Goal: Task Accomplishment & Management: Manage account settings

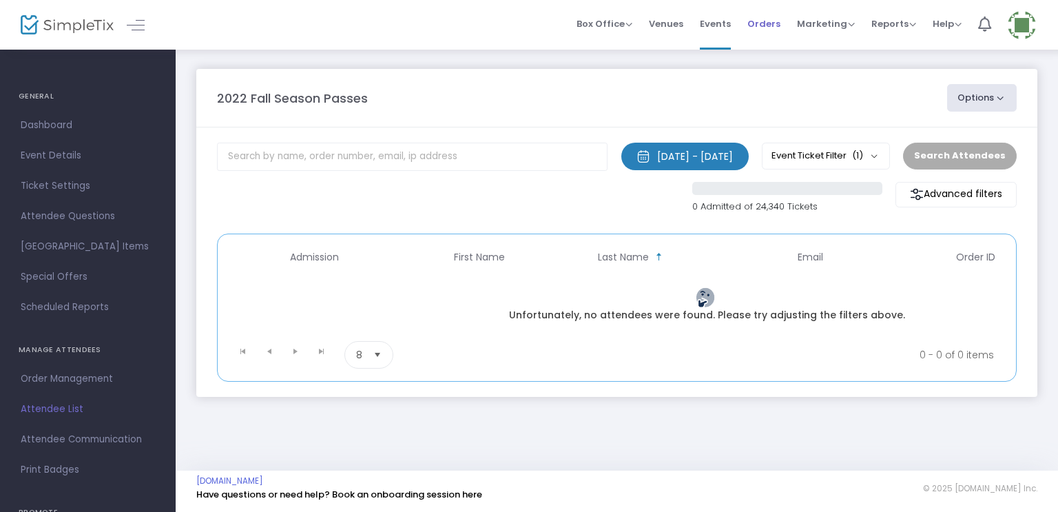
click at [760, 19] on span "Orders" at bounding box center [763, 23] width 33 height 35
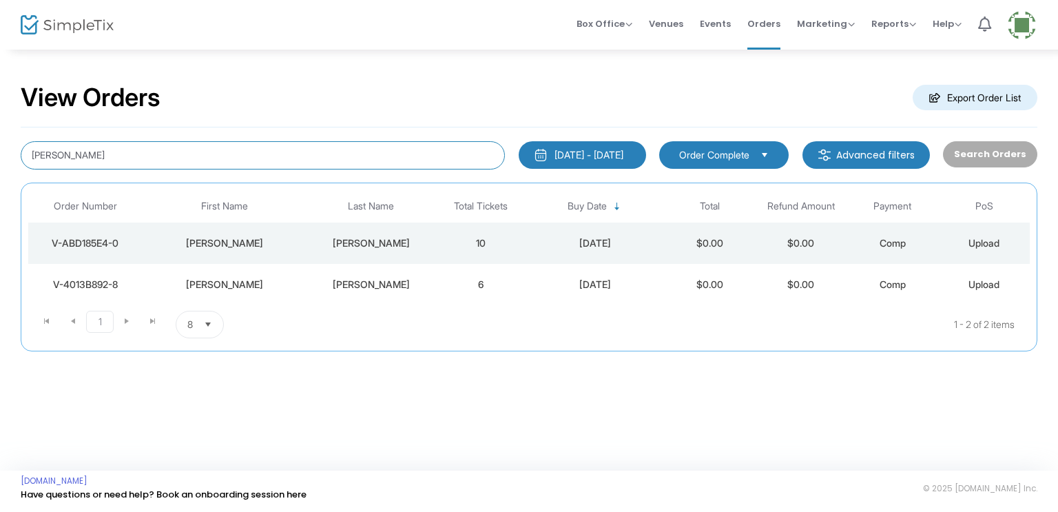
drag, startPoint x: 64, startPoint y: 154, endPoint x: 17, endPoint y: 165, distance: 48.6
click at [17, 163] on div "George Oldridge" at bounding box center [263, 155] width 498 height 28
click at [30, 151] on input "[PERSON_NAME]" at bounding box center [263, 155] width 484 height 28
type input "[PERSON_NAME]"
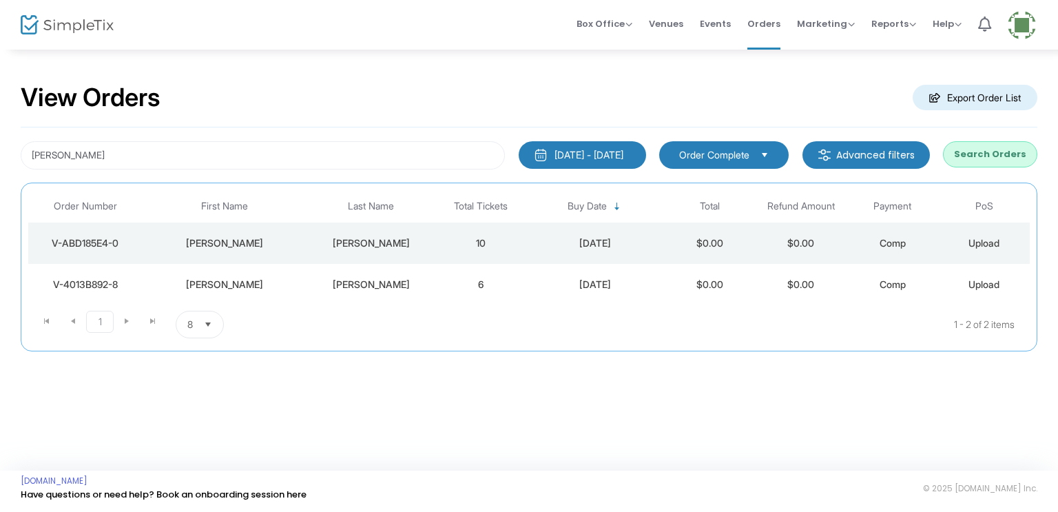
click at [980, 158] on button "Search Orders" at bounding box center [990, 154] width 94 height 26
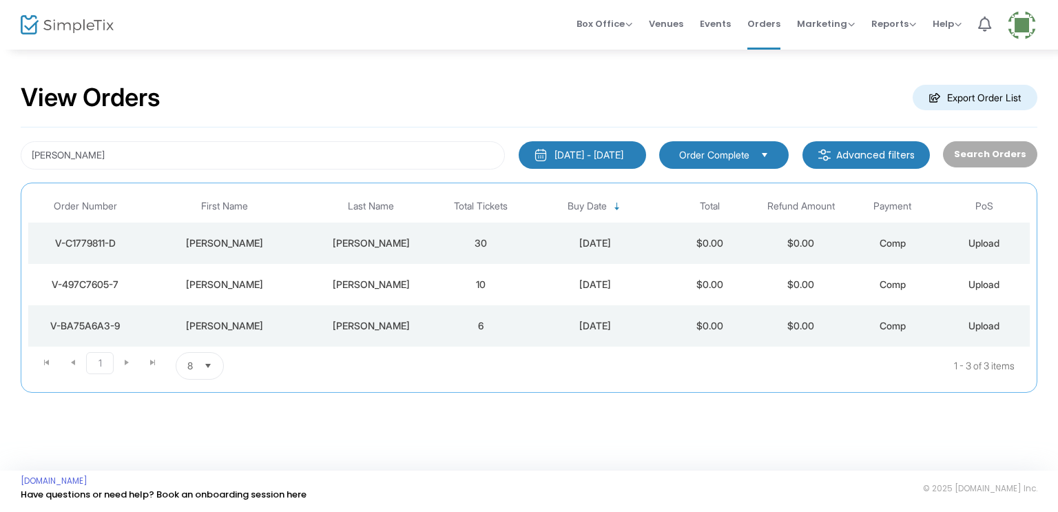
click at [388, 331] on div "[PERSON_NAME]" at bounding box center [371, 326] width 121 height 14
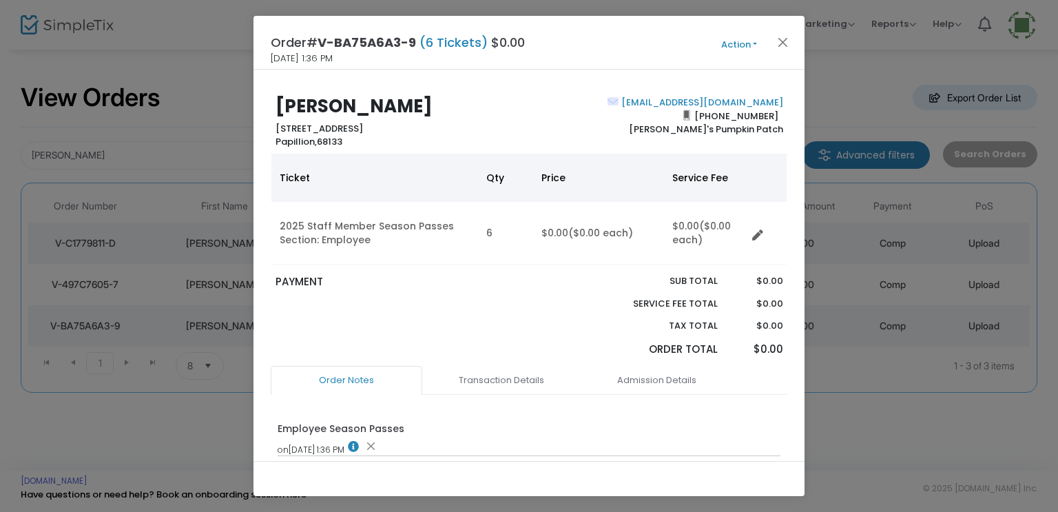
click at [739, 45] on button "Action" at bounding box center [739, 44] width 83 height 15
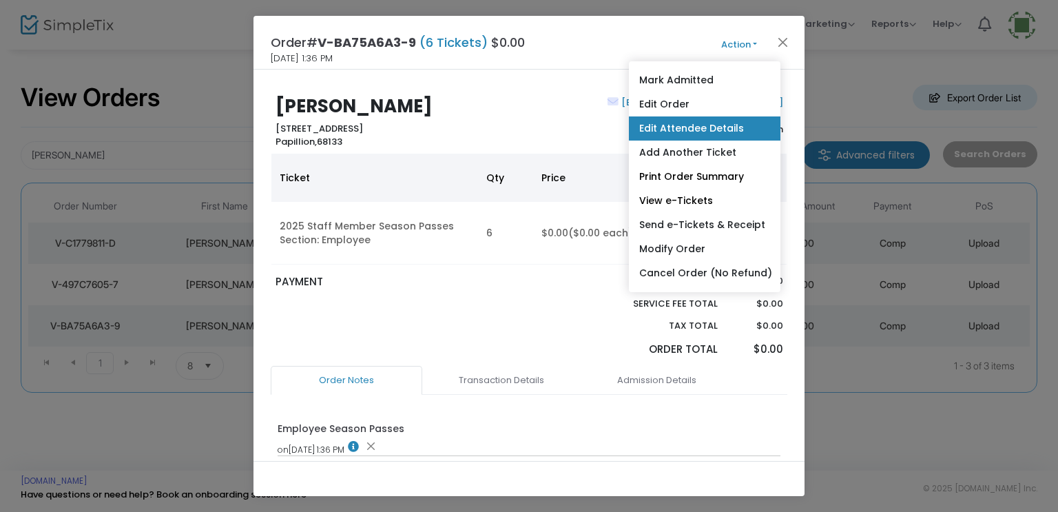
click at [687, 125] on link "Edit Attendee Details" at bounding box center [705, 128] width 152 height 24
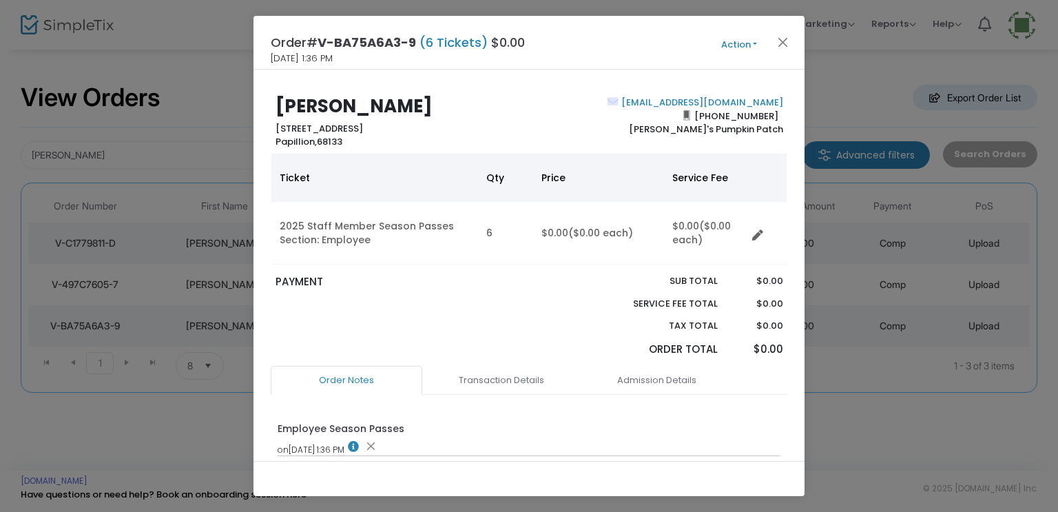
click at [733, 43] on button "Action" at bounding box center [739, 44] width 83 height 15
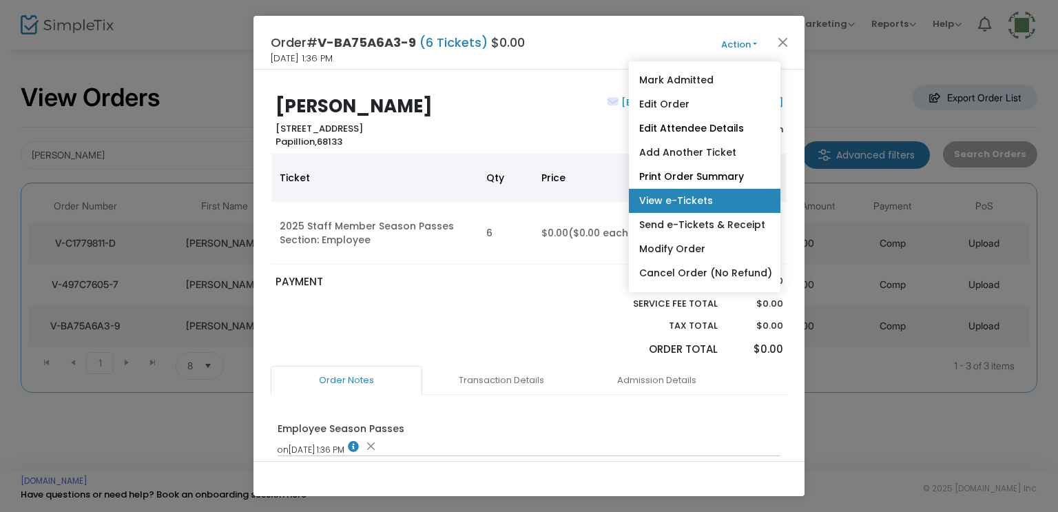
click at [680, 202] on link "View e-Tickets" at bounding box center [705, 201] width 152 height 24
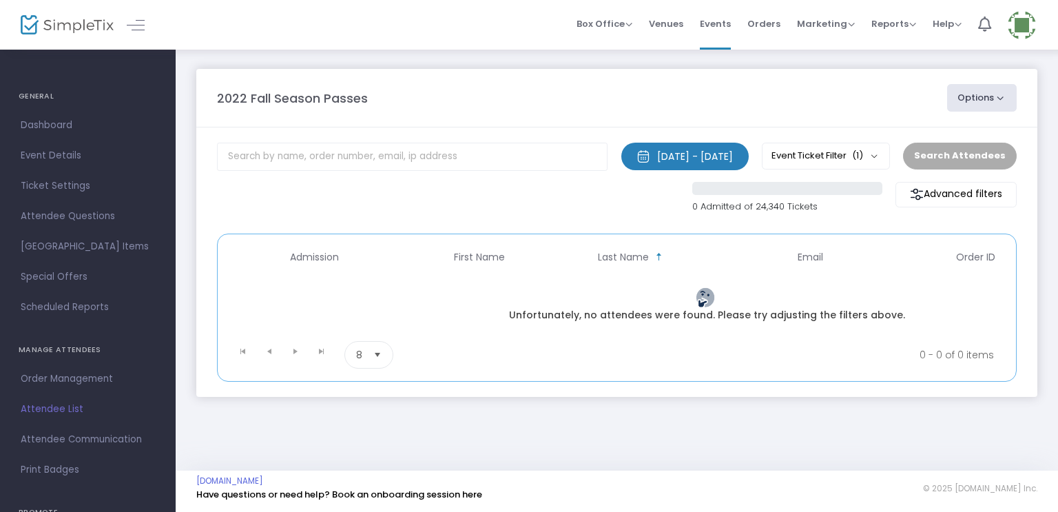
drag, startPoint x: 765, startPoint y: 19, endPoint x: 848, endPoint y: 200, distance: 199.4
click at [765, 21] on span "Orders" at bounding box center [763, 23] width 33 height 35
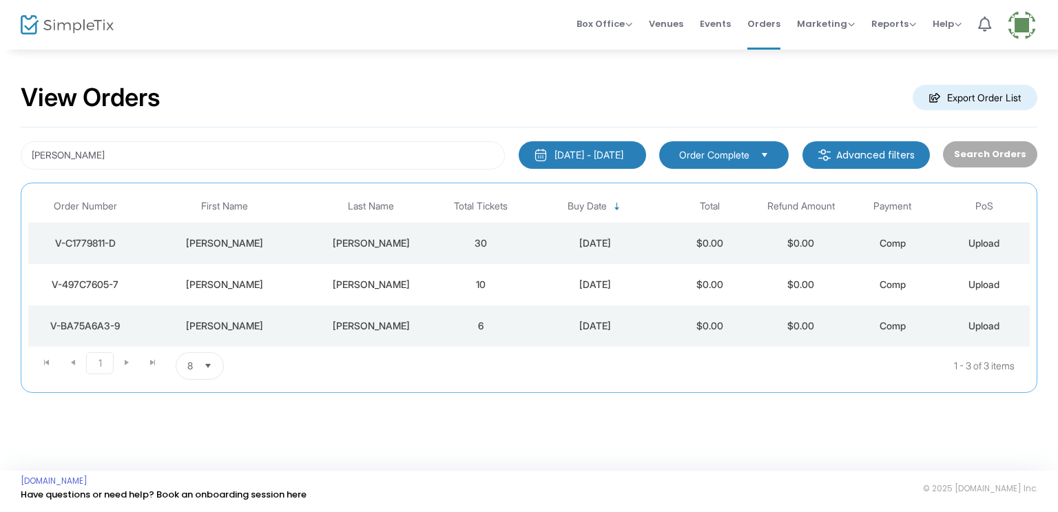
click at [468, 331] on td "6" at bounding box center [481, 325] width 92 height 41
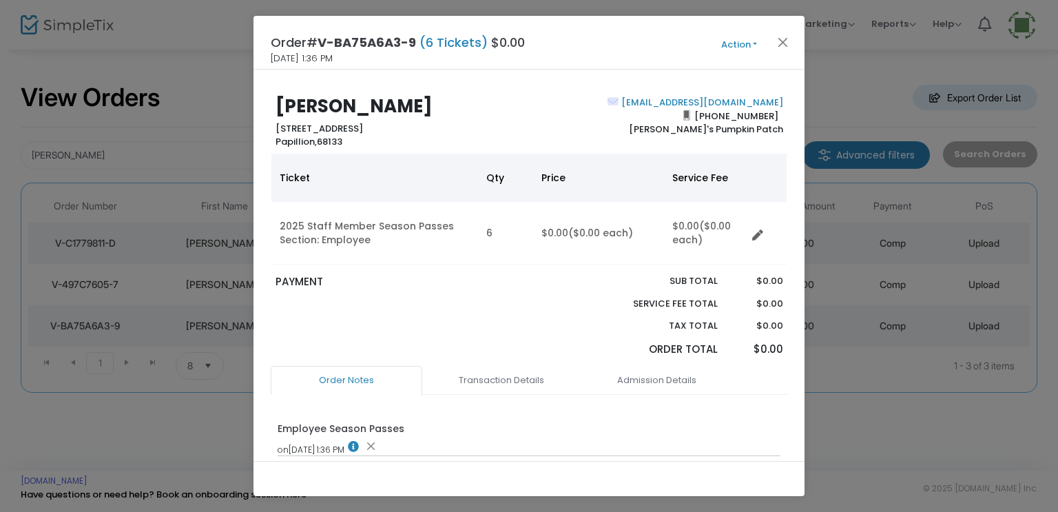
click at [730, 39] on button "Action" at bounding box center [739, 44] width 83 height 15
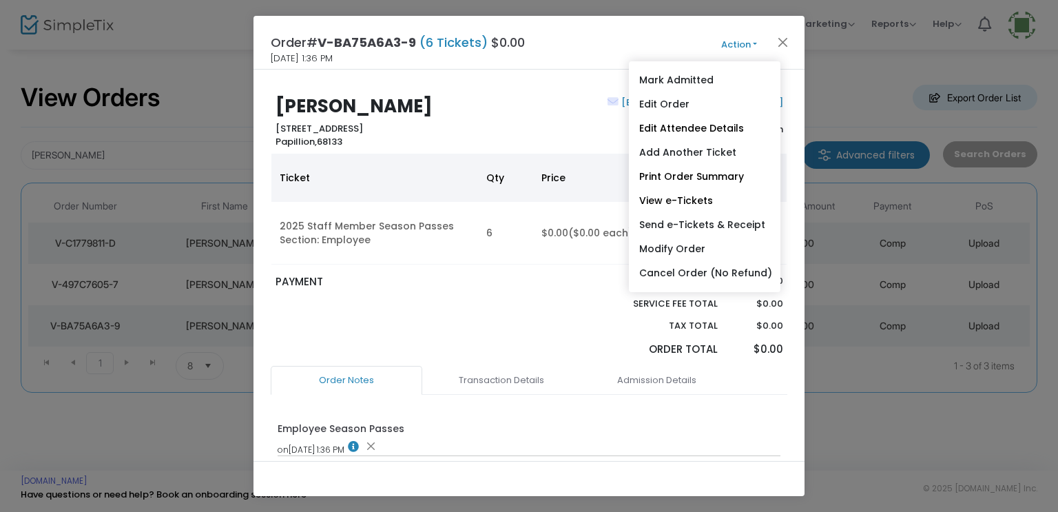
click at [692, 196] on link "View e-Tickets" at bounding box center [705, 201] width 152 height 24
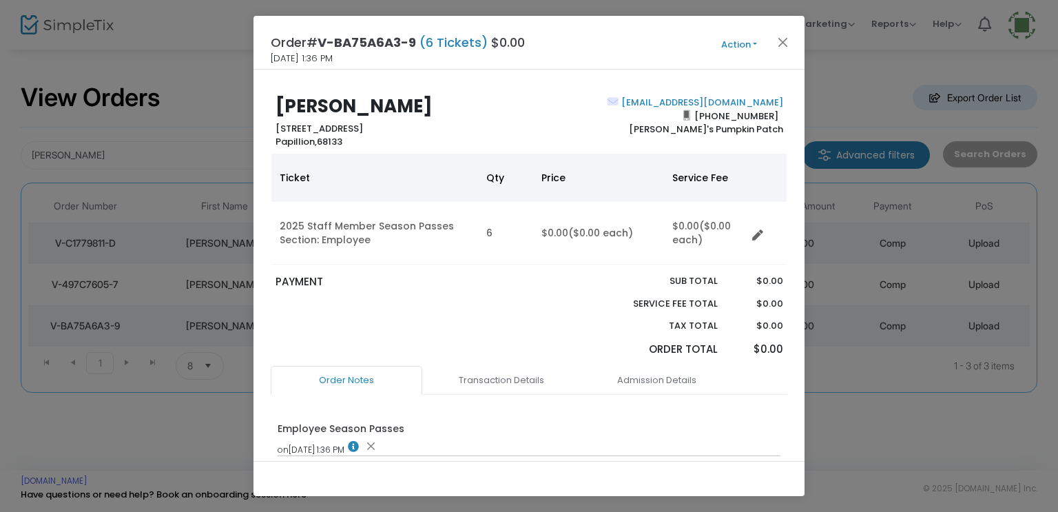
click at [730, 41] on button "Action" at bounding box center [739, 44] width 83 height 15
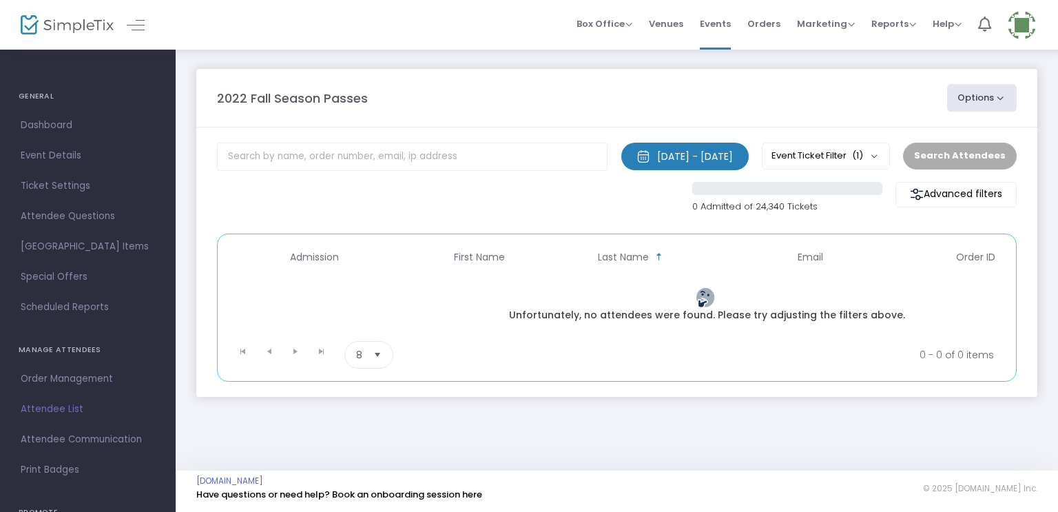
drag, startPoint x: 772, startPoint y: 21, endPoint x: 663, endPoint y: 105, distance: 137.5
click at [772, 21] on span "Orders" at bounding box center [763, 23] width 33 height 35
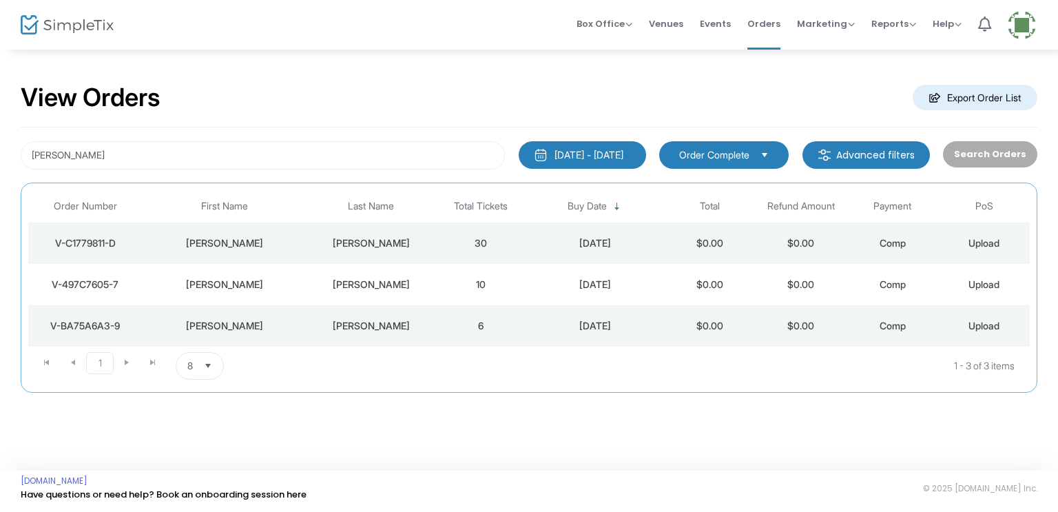
click at [402, 331] on td "[PERSON_NAME]" at bounding box center [371, 325] width 128 height 41
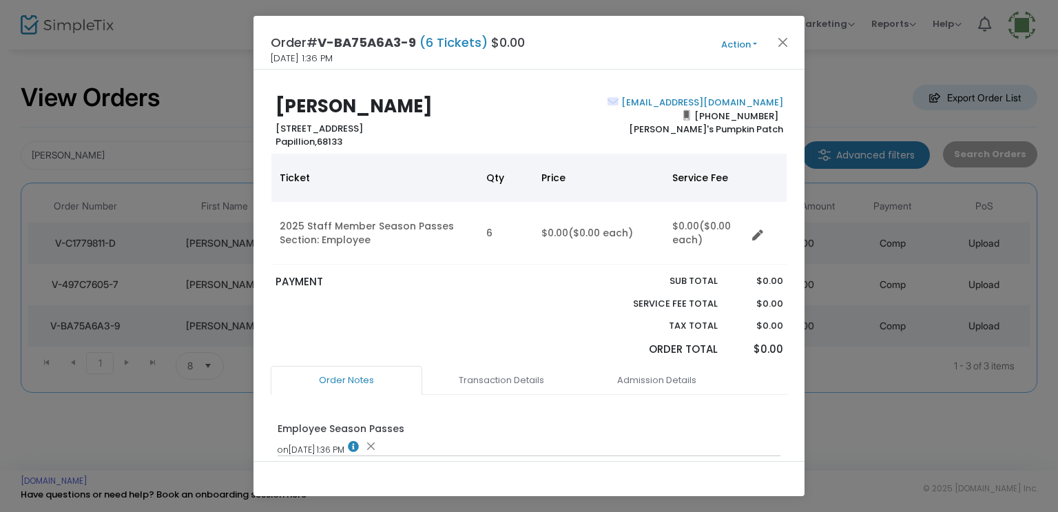
click at [732, 41] on button "Action" at bounding box center [739, 44] width 83 height 15
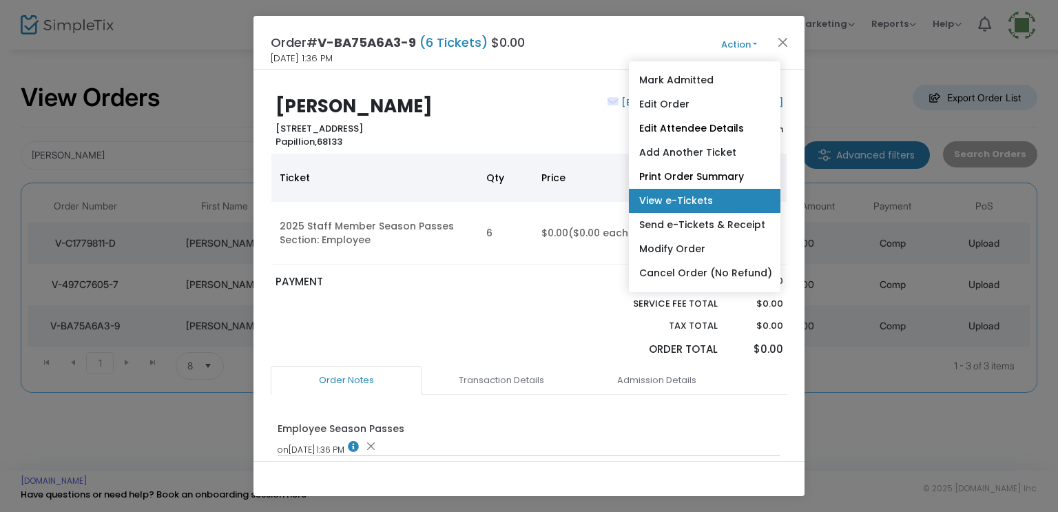
click at [665, 200] on link "View e-Tickets" at bounding box center [705, 201] width 152 height 24
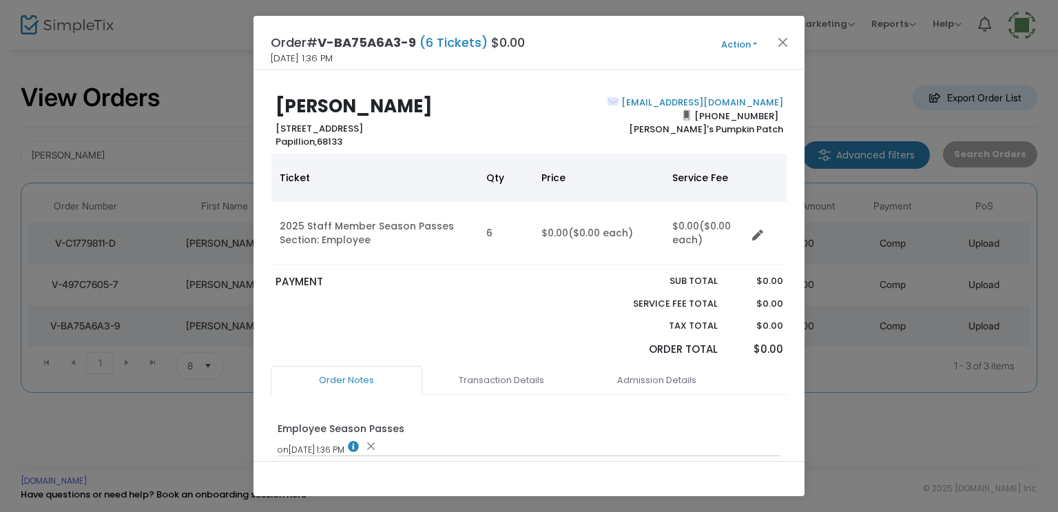
click at [735, 41] on button "Action" at bounding box center [739, 44] width 83 height 15
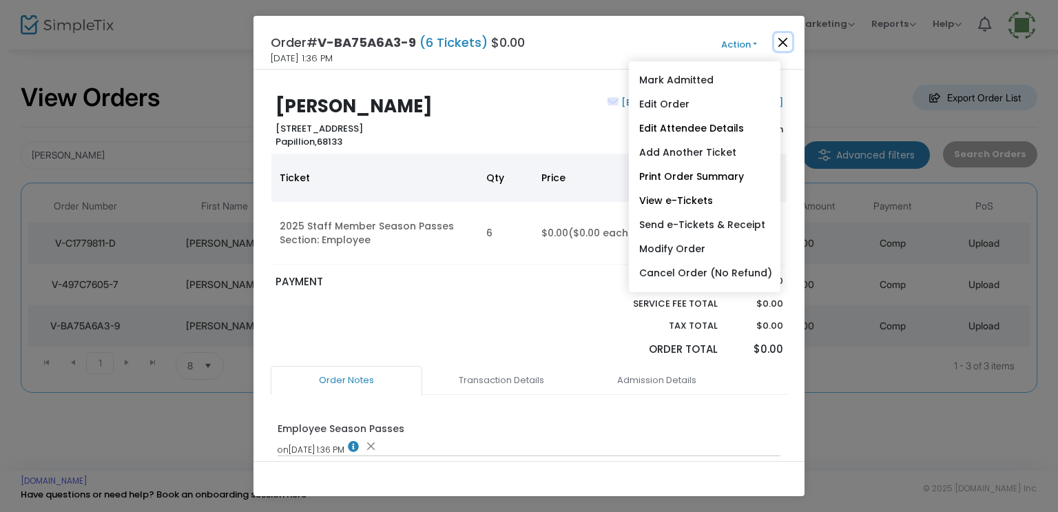
click at [783, 40] on button "Close" at bounding box center [783, 42] width 18 height 18
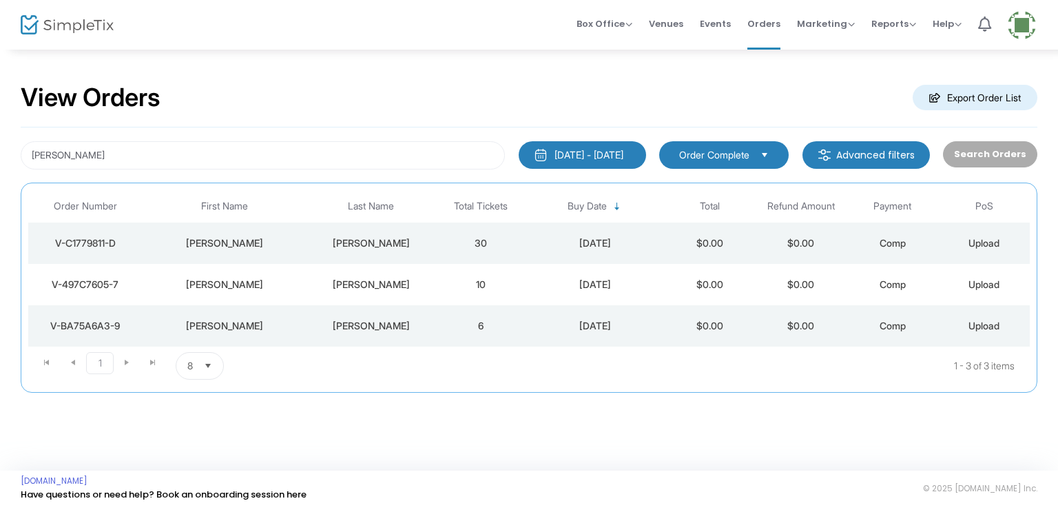
click at [490, 324] on td "6" at bounding box center [481, 325] width 92 height 41
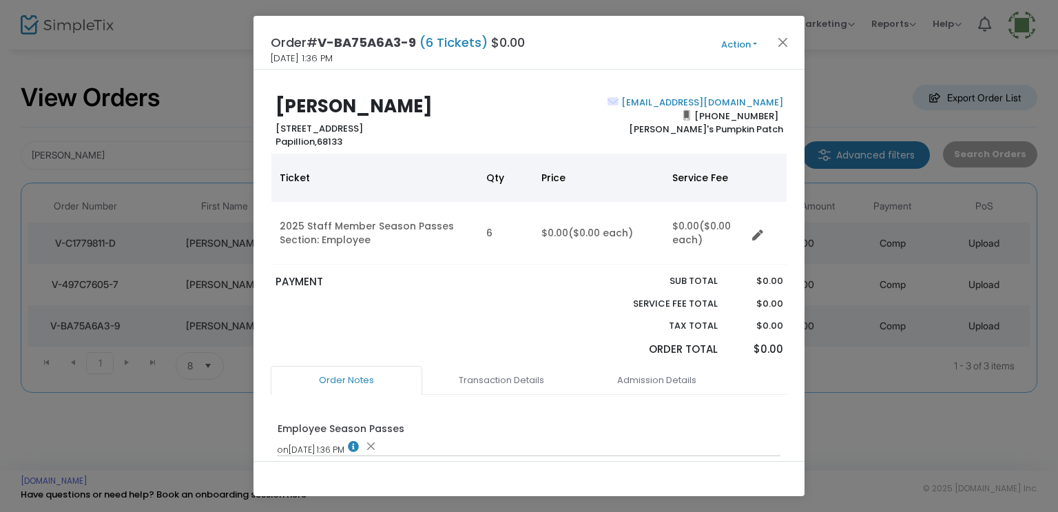
click at [734, 46] on button "Action" at bounding box center [739, 44] width 83 height 15
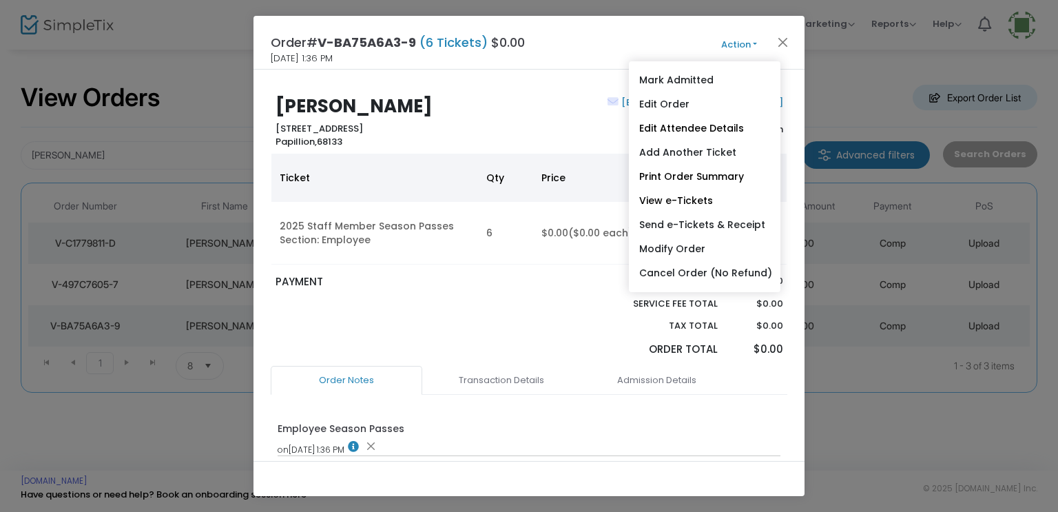
click at [675, 196] on link "View e-Tickets" at bounding box center [705, 201] width 152 height 24
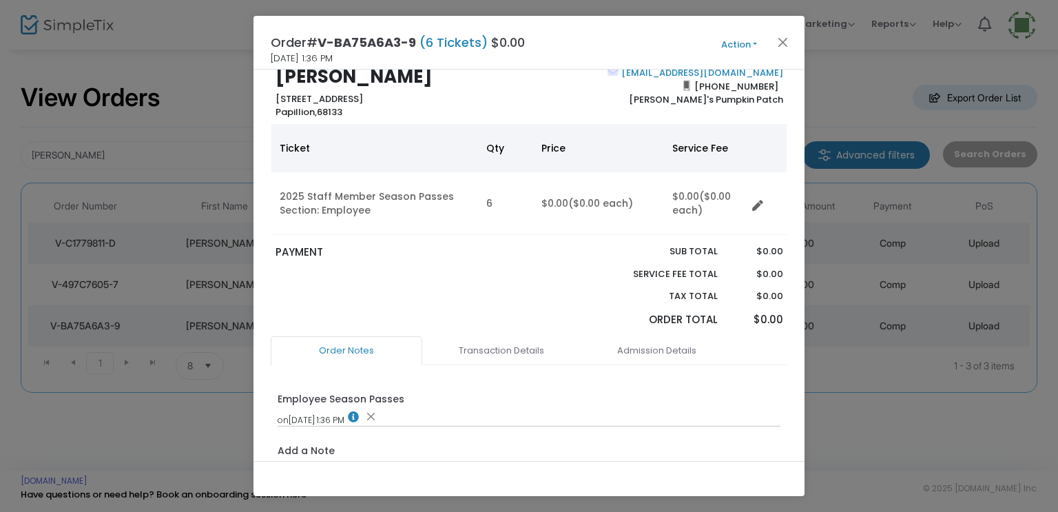
scroll to position [172, 0]
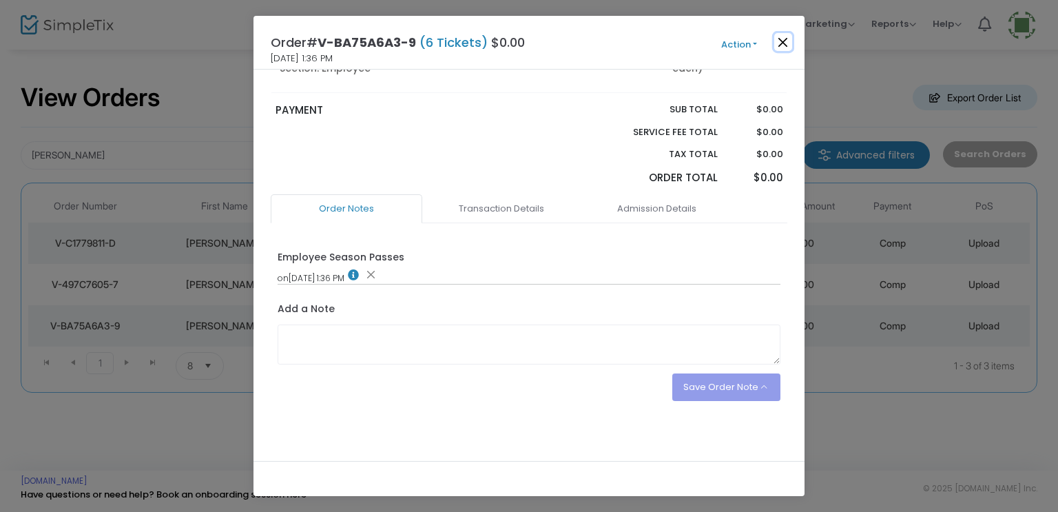
click at [785, 41] on button "Close" at bounding box center [783, 42] width 18 height 18
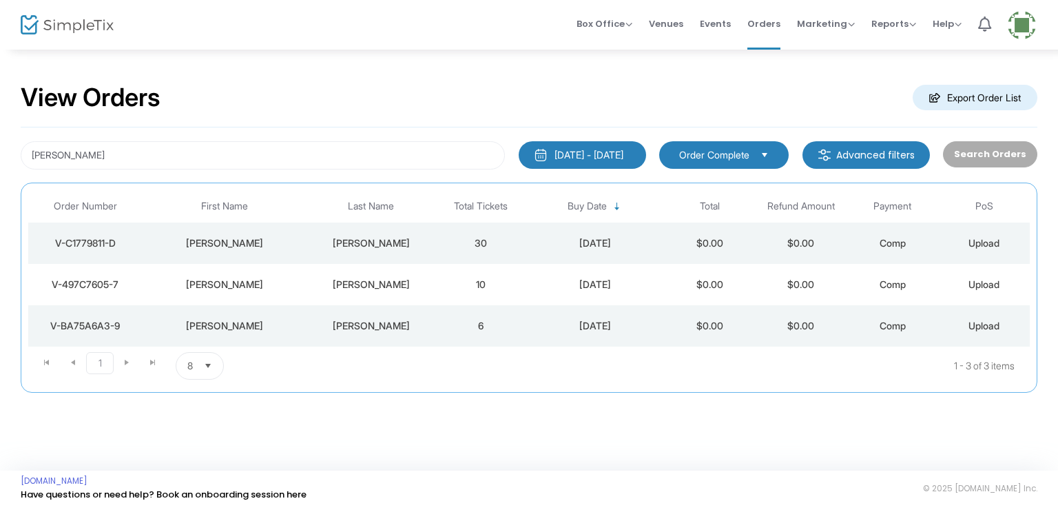
click at [386, 325] on div "[PERSON_NAME]" at bounding box center [371, 326] width 121 height 14
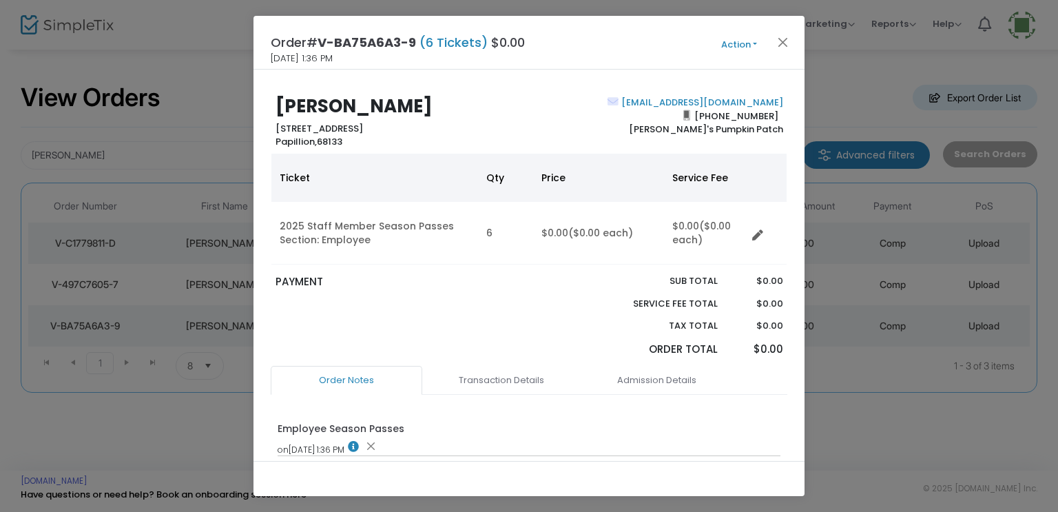
drag, startPoint x: 739, startPoint y: 43, endPoint x: 739, endPoint y: 54, distance: 11.0
click at [739, 43] on button "Action" at bounding box center [739, 44] width 83 height 15
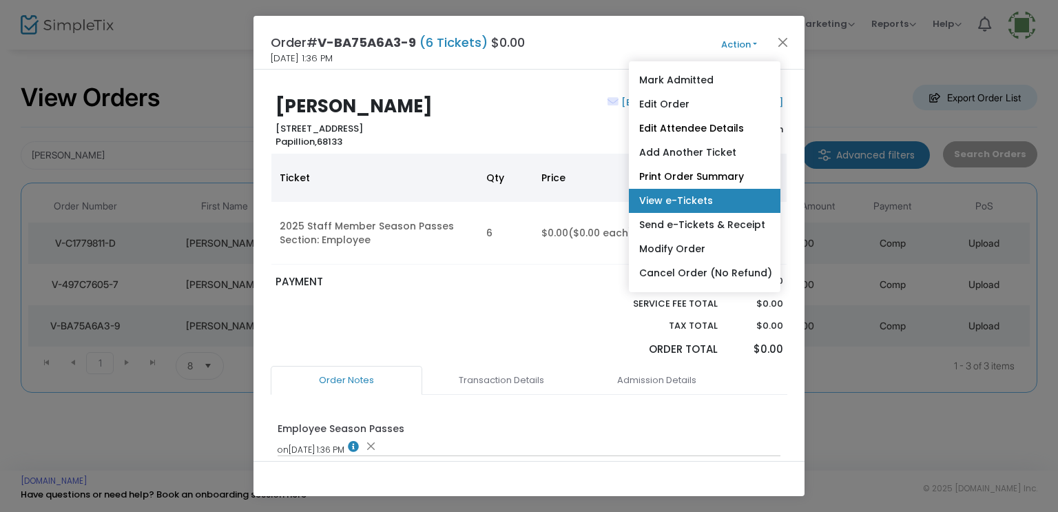
click at [685, 201] on link "View e-Tickets" at bounding box center [705, 201] width 152 height 24
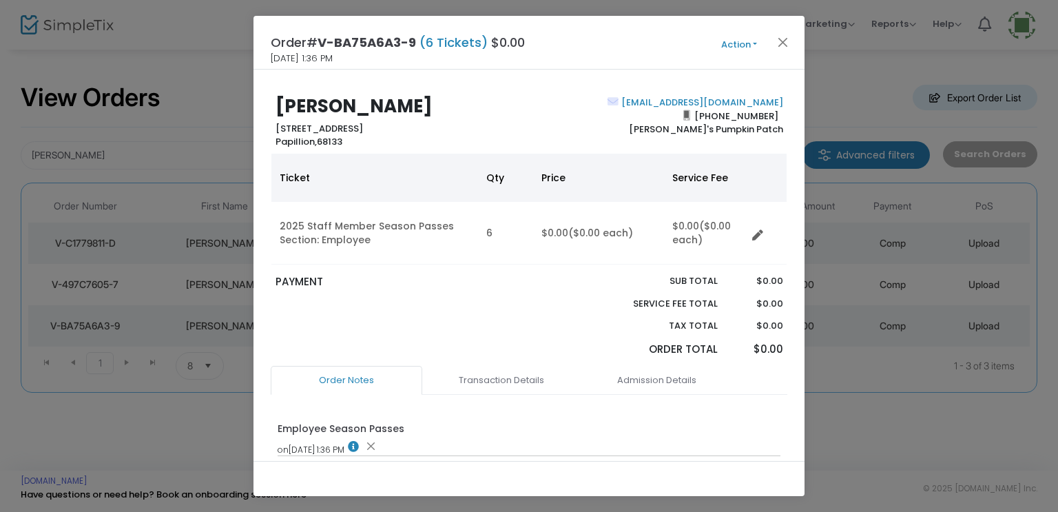
click at [913, 483] on ngb-modal-window "Order# V-BA75A6A3-9 (6 Tickets) $0.00 8/20/2025 1:36 PM Action Mark Admitted Ed…" at bounding box center [529, 256] width 1058 height 512
click at [909, 477] on ngb-modal-window "Order# V-BA75A6A3-9 (6 Tickets) $0.00 8/20/2025 1:36 PM Action Mark Admitted Ed…" at bounding box center [529, 256] width 1058 height 512
click at [732, 43] on button "Action" at bounding box center [739, 44] width 83 height 15
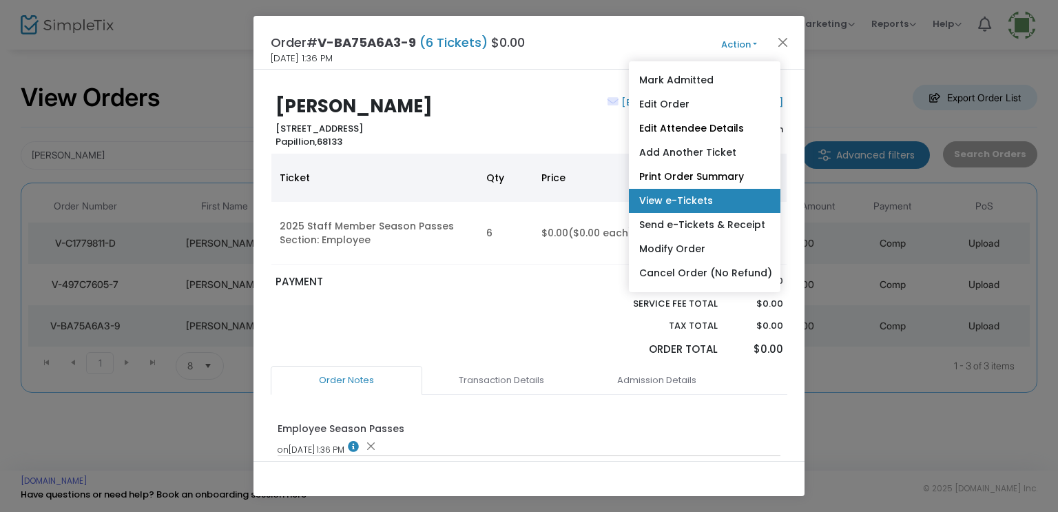
click at [707, 198] on link "View e-Tickets" at bounding box center [705, 201] width 152 height 24
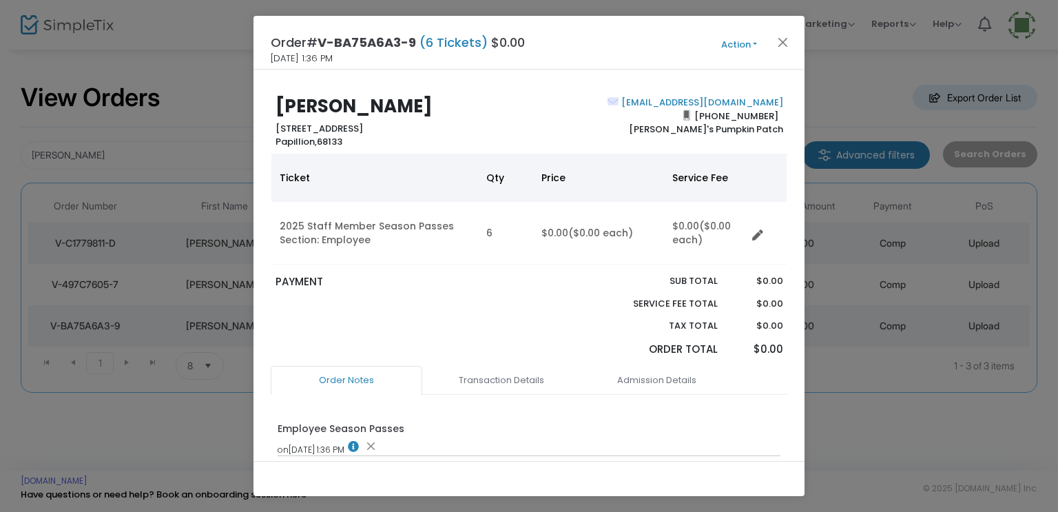
click at [736, 41] on button "Action" at bounding box center [739, 44] width 83 height 15
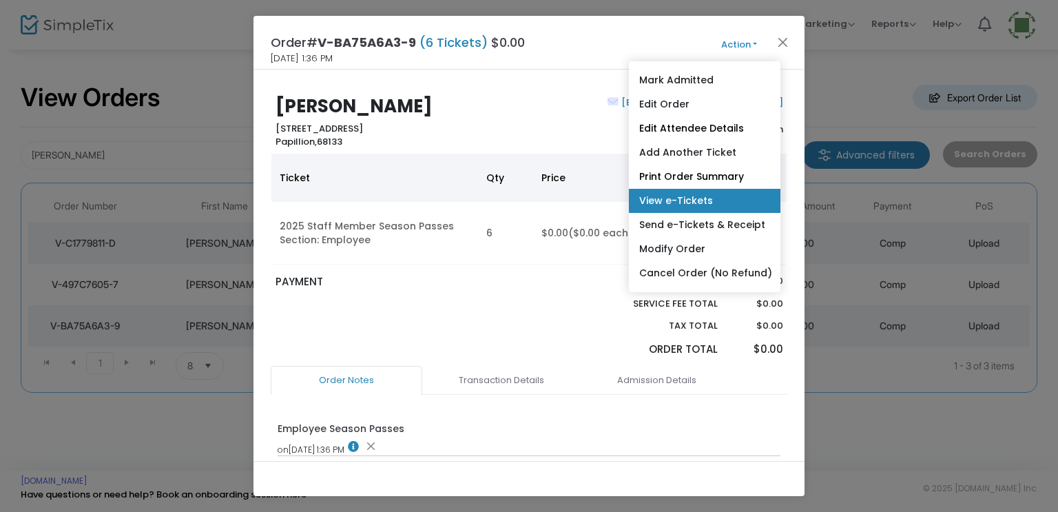
click at [704, 200] on link "View e-Tickets" at bounding box center [705, 201] width 152 height 24
